Goal: Navigation & Orientation: Find specific page/section

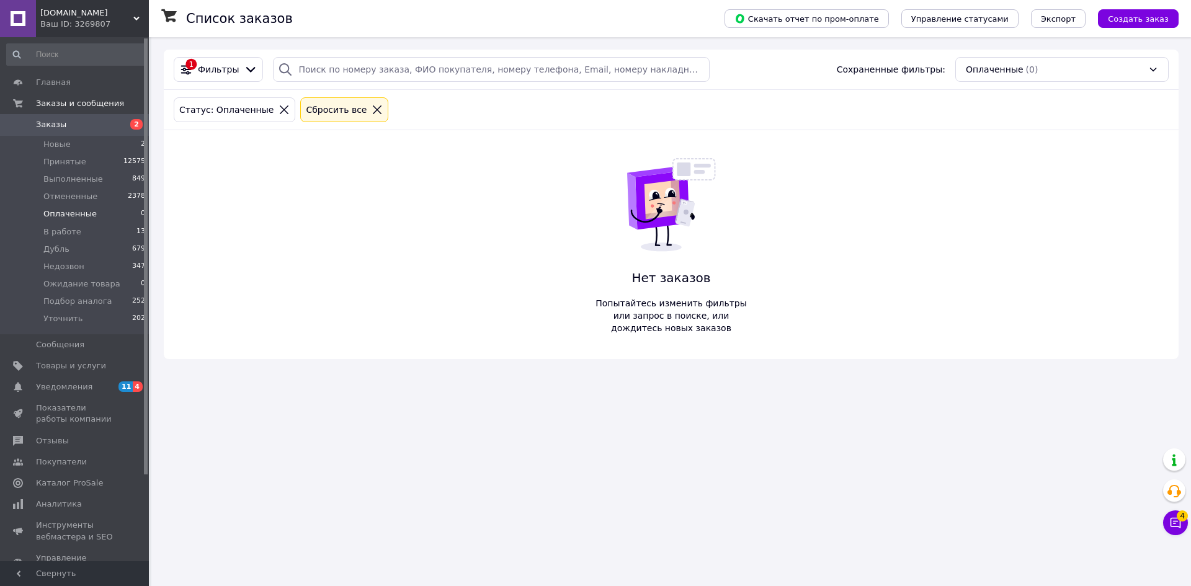
click at [372, 112] on icon at bounding box center [377, 109] width 11 height 11
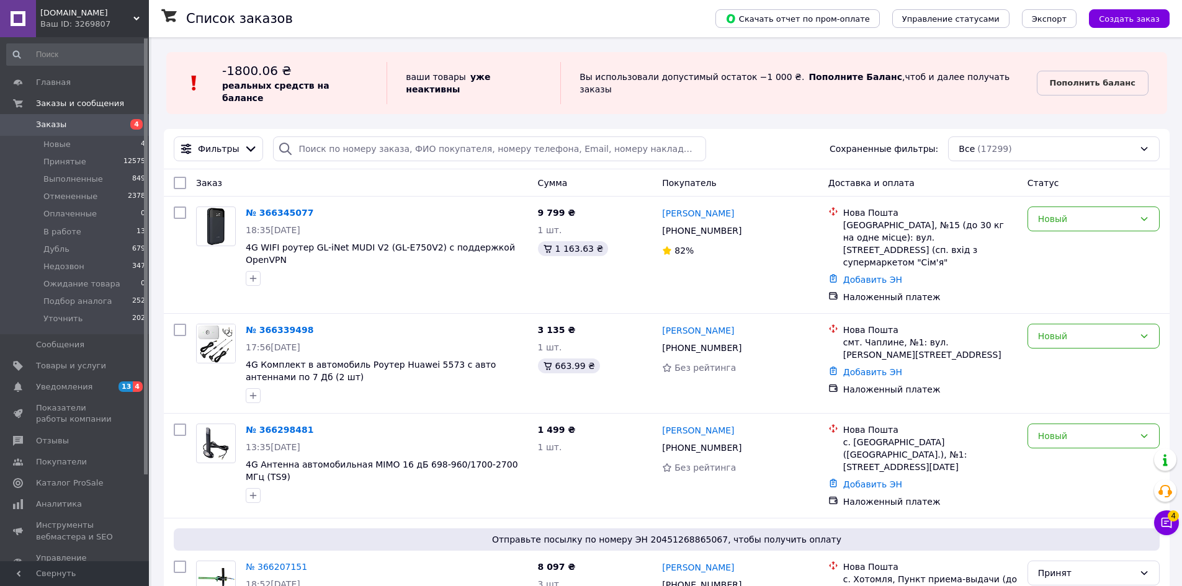
click at [93, 23] on div "Ваш ID: 3269807" at bounding box center [94, 24] width 109 height 11
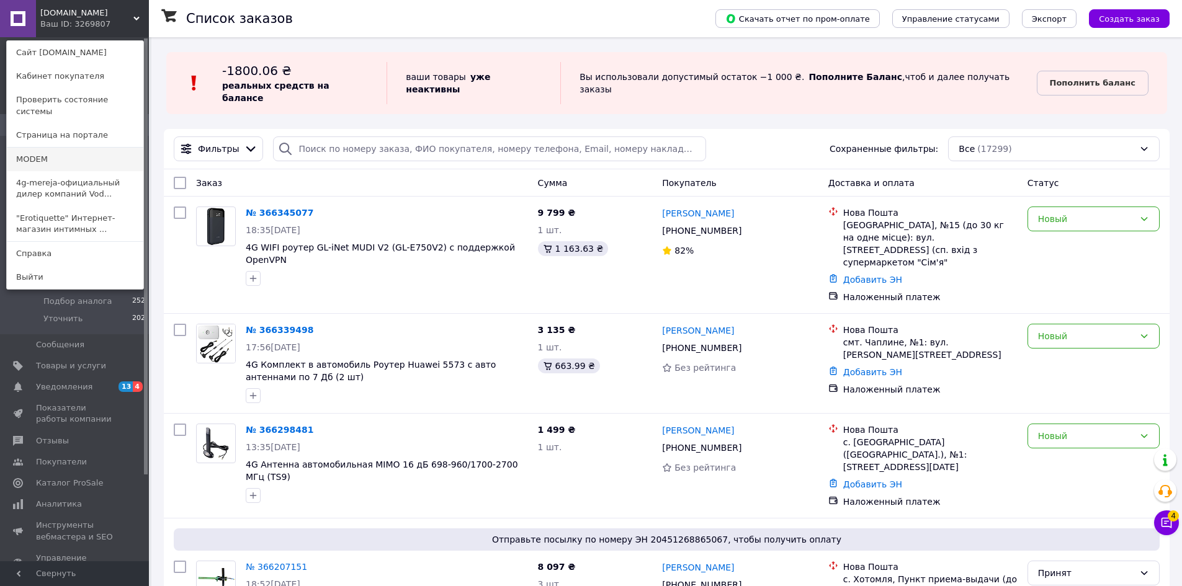
click at [68, 150] on link "MODEM" at bounding box center [75, 160] width 136 height 24
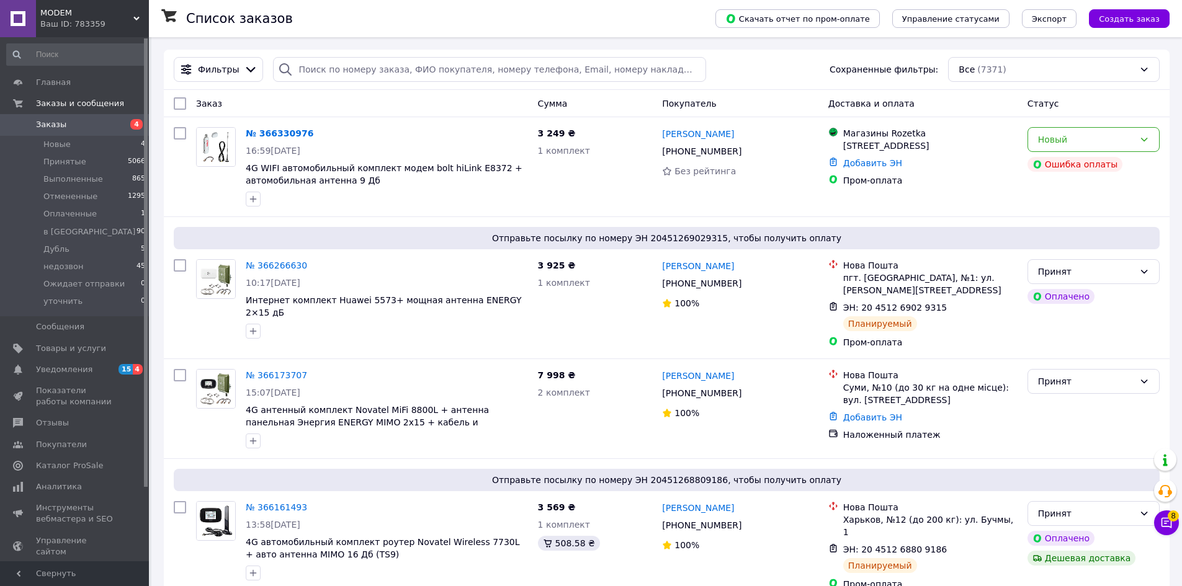
click at [106, 12] on span "MODEM" at bounding box center [86, 12] width 93 height 11
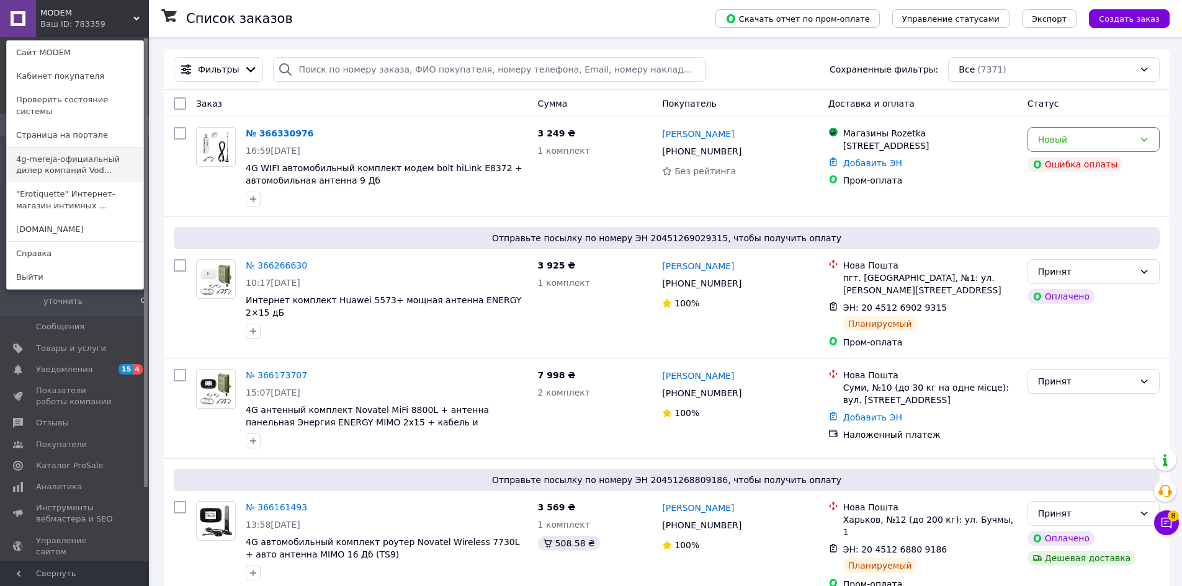
click at [67, 148] on link "4g-mereja-официальный дилер компаний Vod..." at bounding box center [75, 165] width 136 height 35
